Goal: Check status: Check status

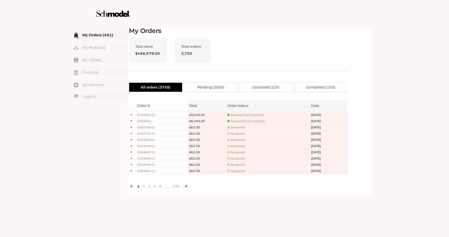
click at [144, 188] on link "2" at bounding box center [143, 186] width 5 height 5
click at [142, 188] on link "2" at bounding box center [143, 186] width 5 height 5
click at [402, 84] on div "☰ My Orders (451) My Products My Collabs Dashboard Financial My Account Logout …" at bounding box center [225, 111] width 356 height 170
click at [150, 188] on link "3" at bounding box center [149, 186] width 5 height 5
click at [149, 188] on link "3" at bounding box center [149, 186] width 5 height 5
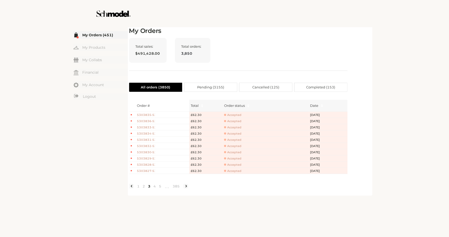
click at [87, 175] on div "☰ My Orders (451) My Products My Collabs Dashboard Financial My Account Logout …" at bounding box center [101, 111] width 54 height 170
drag, startPoint x: 293, startPoint y: 51, endPoint x: 287, endPoint y: 51, distance: 6.0
click at [287, 51] on div "Total sales: $491,428.00 Total orders: 3,850" at bounding box center [238, 54] width 219 height 33
click at [320, 24] on div at bounding box center [225, 13] width 292 height 27
click at [307, 44] on div "Total sales: $491,428.00 Total orders: 3,850" at bounding box center [238, 54] width 219 height 33
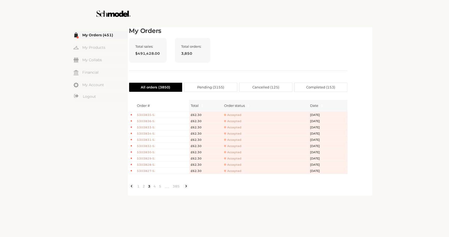
click at [312, 49] on div "Total sales: $491,428.00 Total orders: 3,850" at bounding box center [238, 54] width 219 height 33
click at [312, 77] on div "My Orders Total sales: $491,428.00 Total orders: 3,850 All orders ( 3850 ) Pend…" at bounding box center [238, 110] width 219 height 167
click at [93, 35] on link "My Orders (451)" at bounding box center [101, 35] width 54 height 8
